Goal: Task Accomplishment & Management: Use online tool/utility

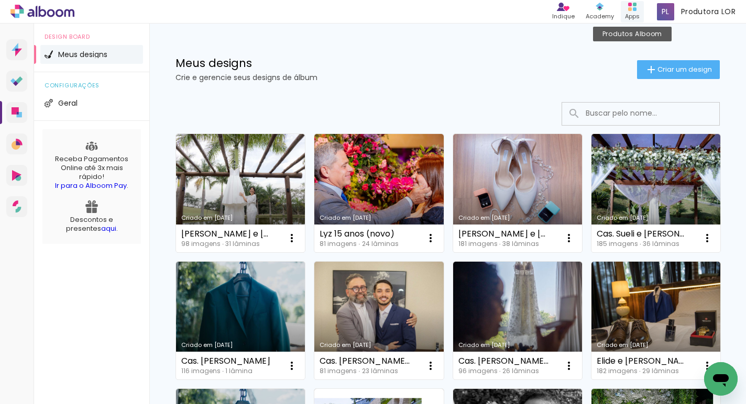
click at [631, 7] on icon at bounding box center [632, 7] width 8 height 8
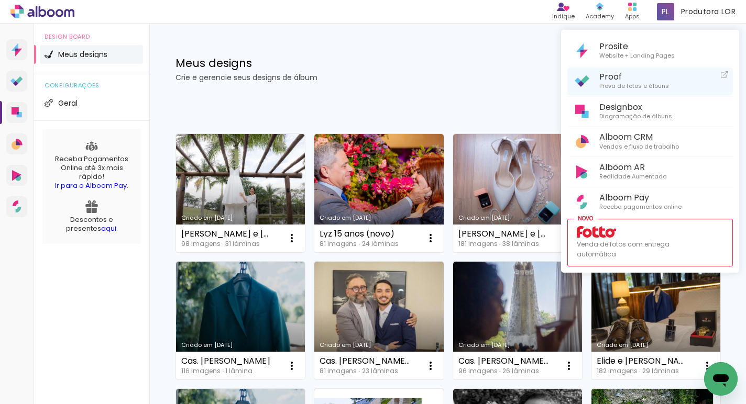
click at [622, 80] on span "Proof" at bounding box center [634, 77] width 70 height 10
